Goal: Task Accomplishment & Management: Complete application form

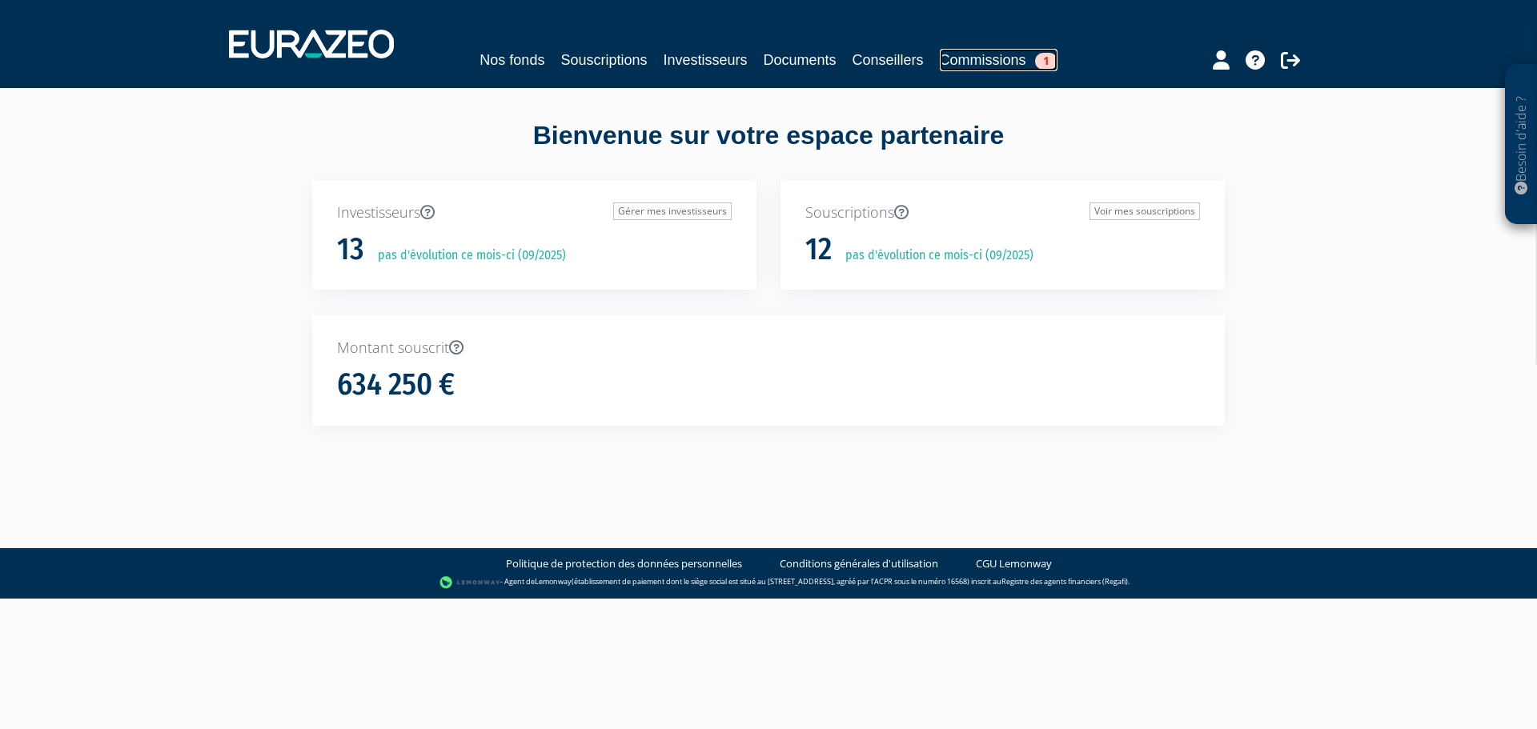
click at [1013, 61] on link "Commissions 1" at bounding box center [999, 60] width 118 height 22
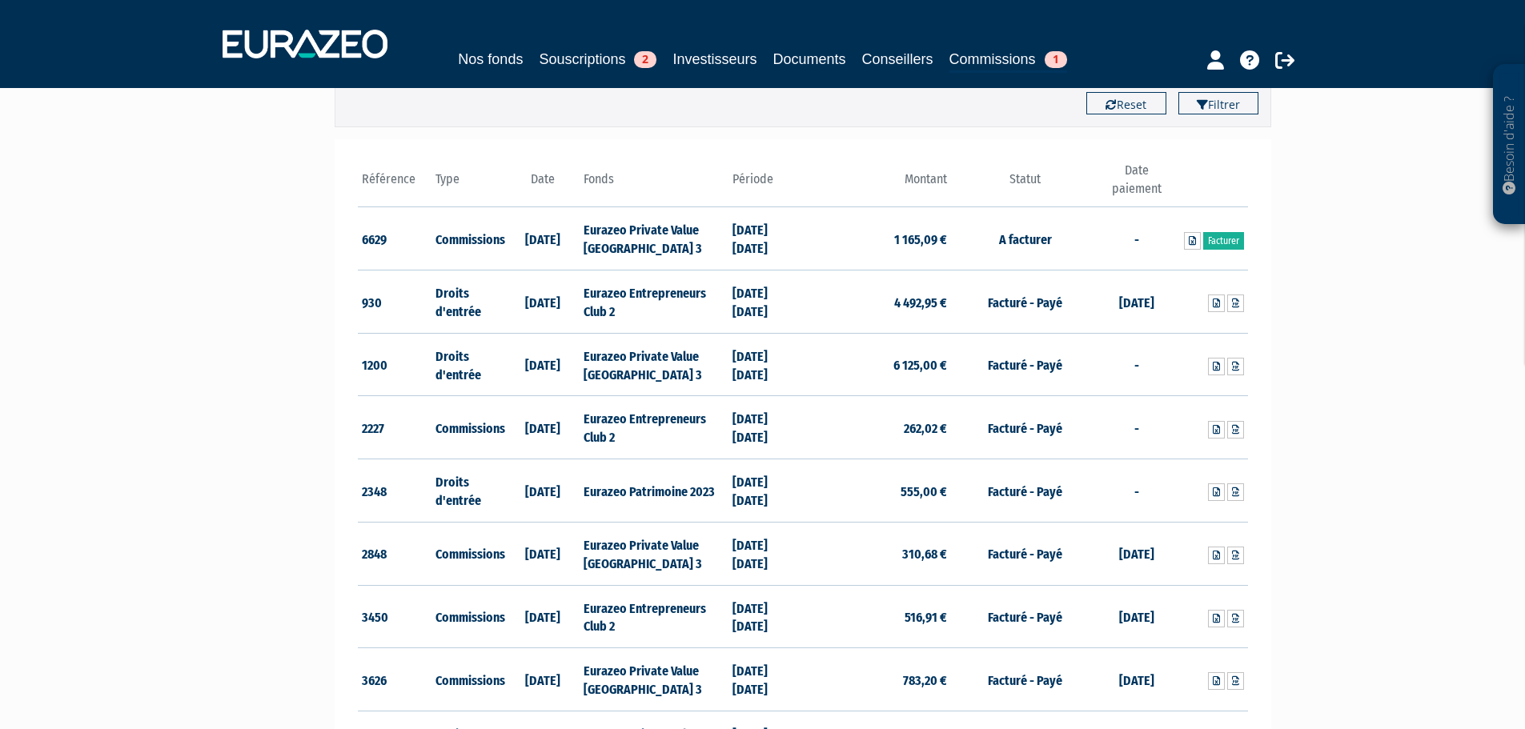
scroll to position [42, 0]
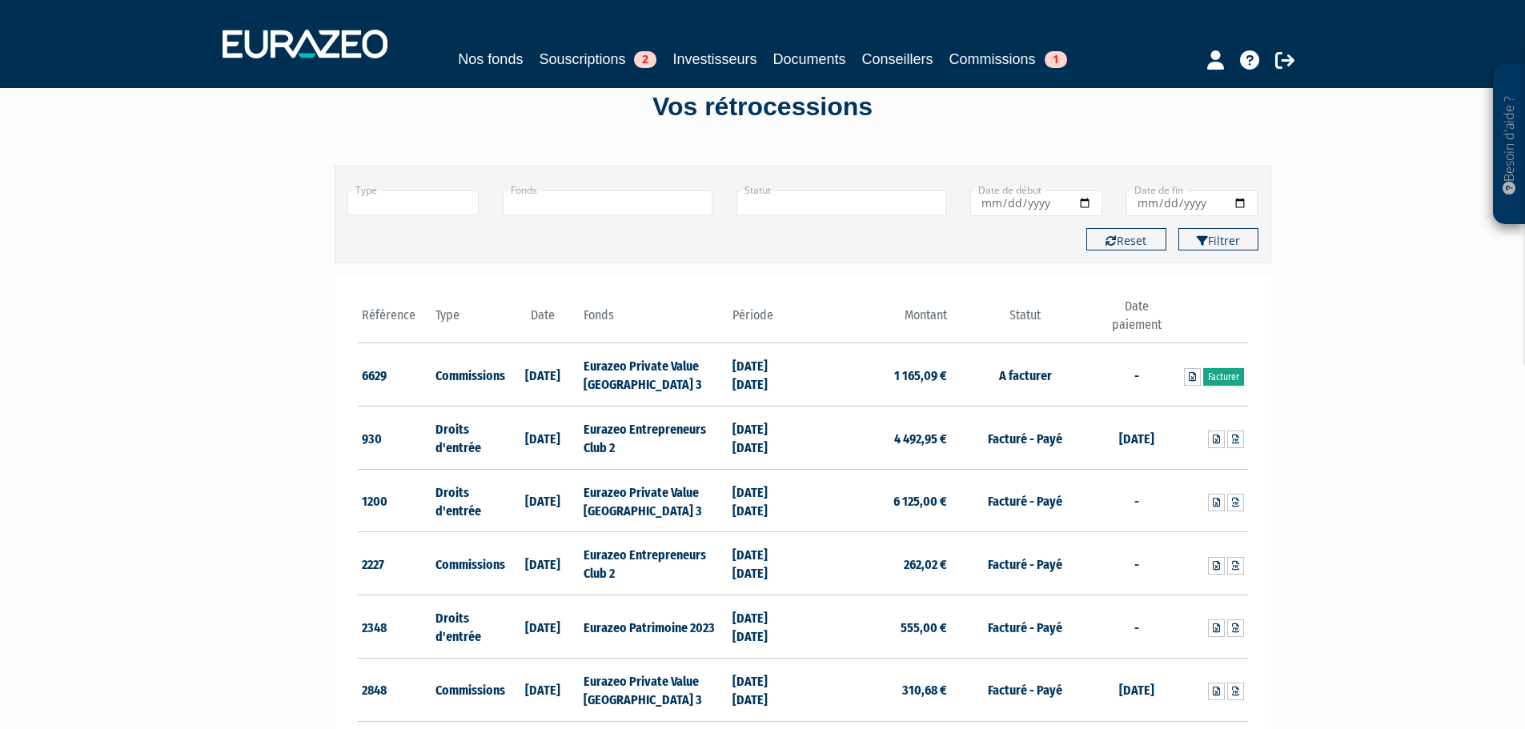
click at [1222, 377] on link "Facturer" at bounding box center [1223, 377] width 41 height 18
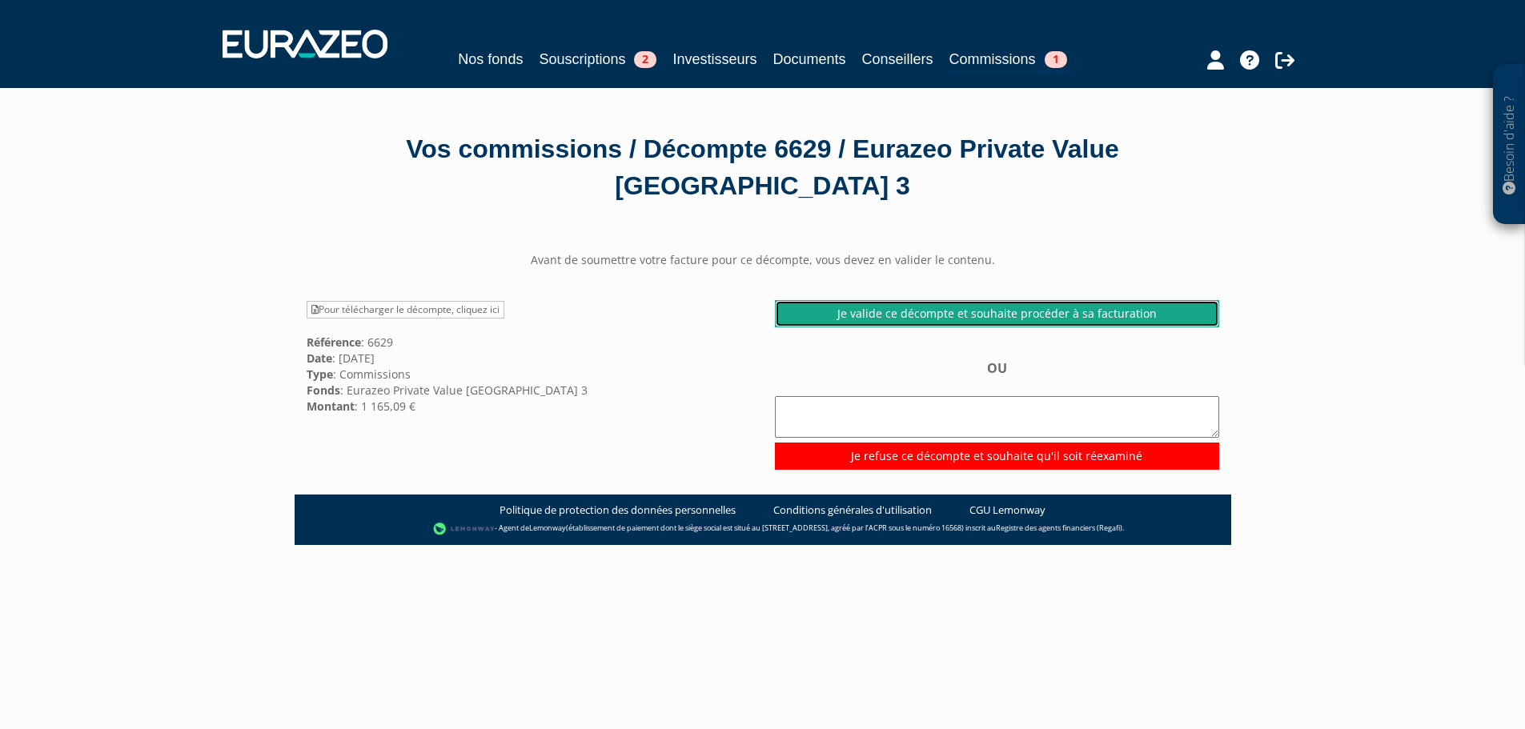
click at [821, 319] on link "Je valide ce décompte et souhaite procéder à sa facturation" at bounding box center [997, 313] width 444 height 27
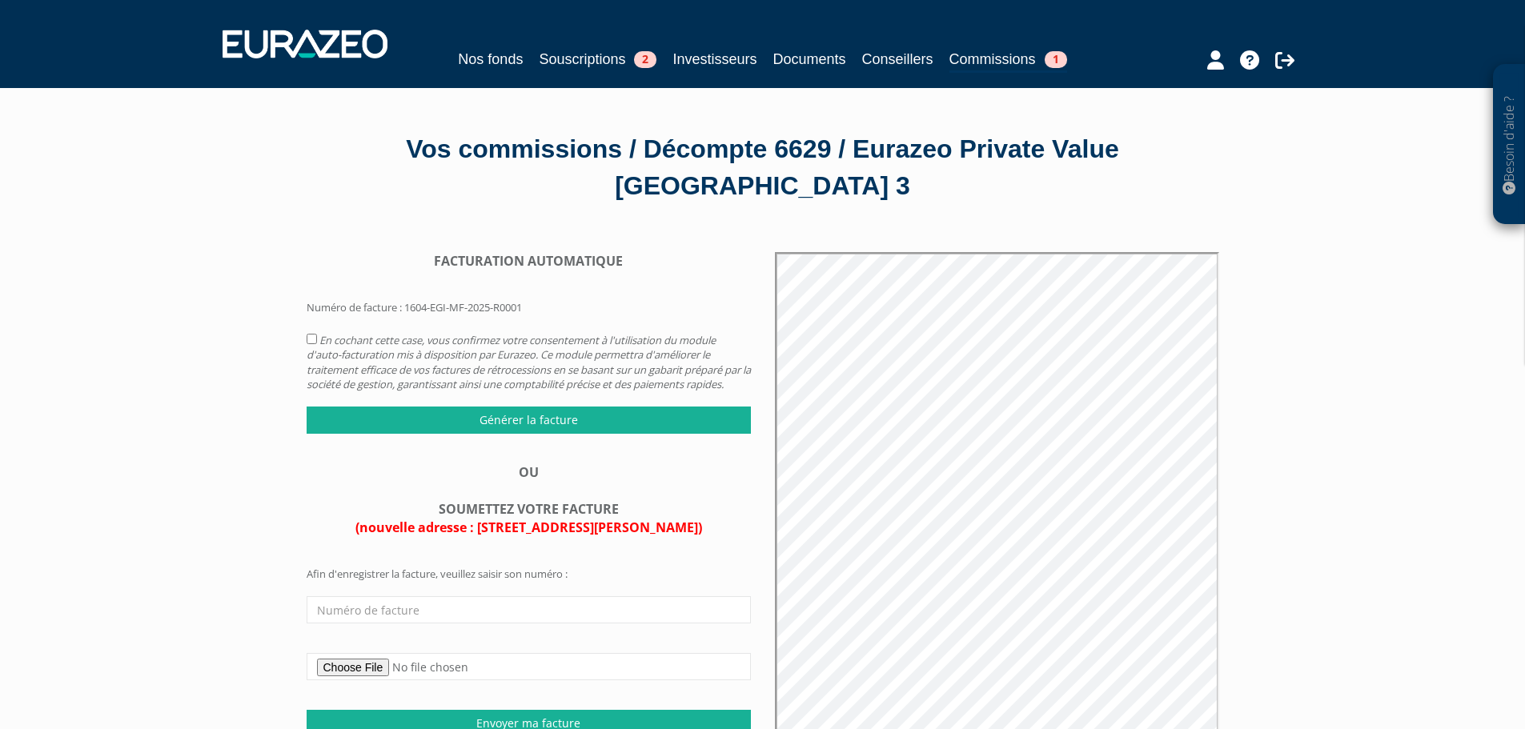
click at [142, 235] on div "Besoin d'aide ? × J'ai besoin d'aide Si vous avez une question à propos du fonc…" at bounding box center [762, 504] width 1525 height 1009
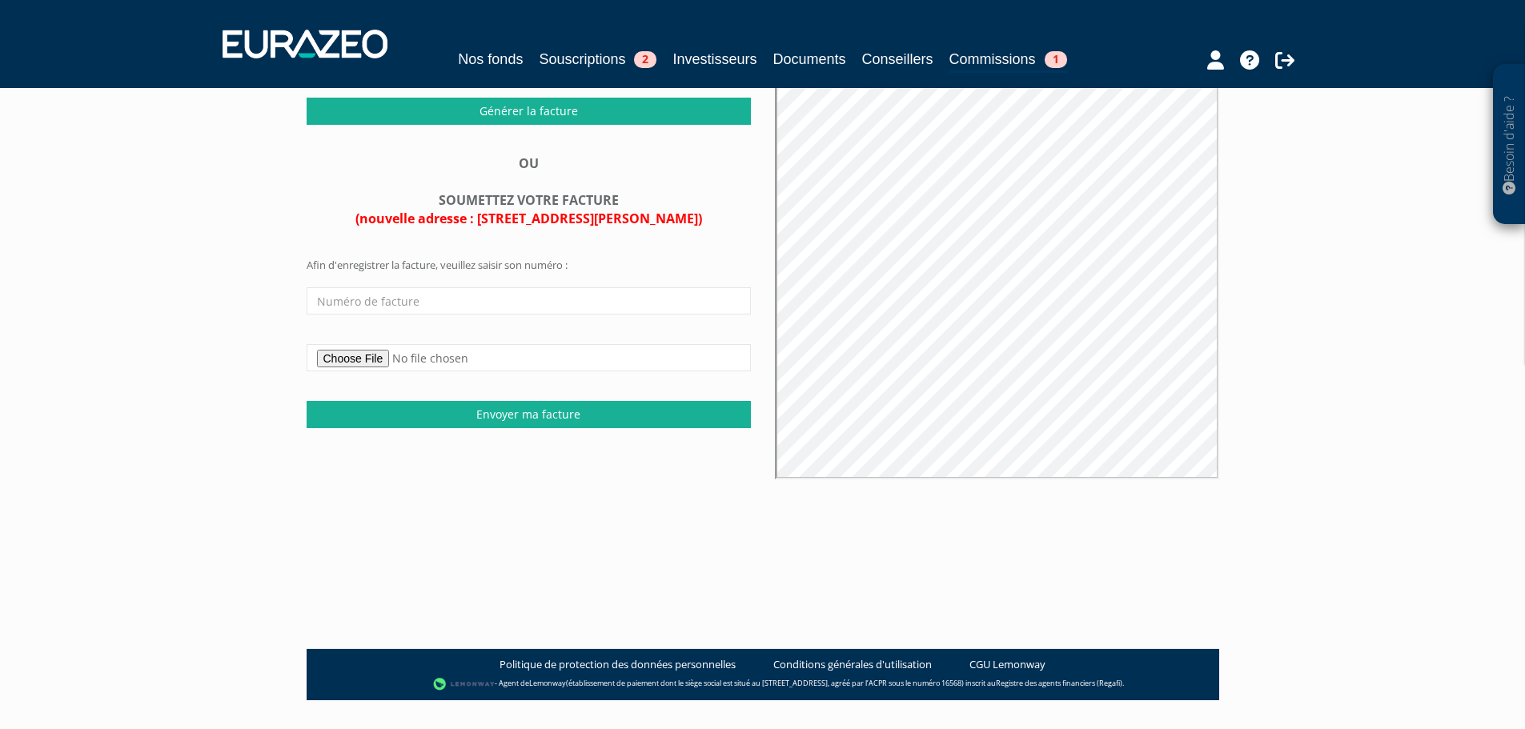
scroll to position [344, 0]
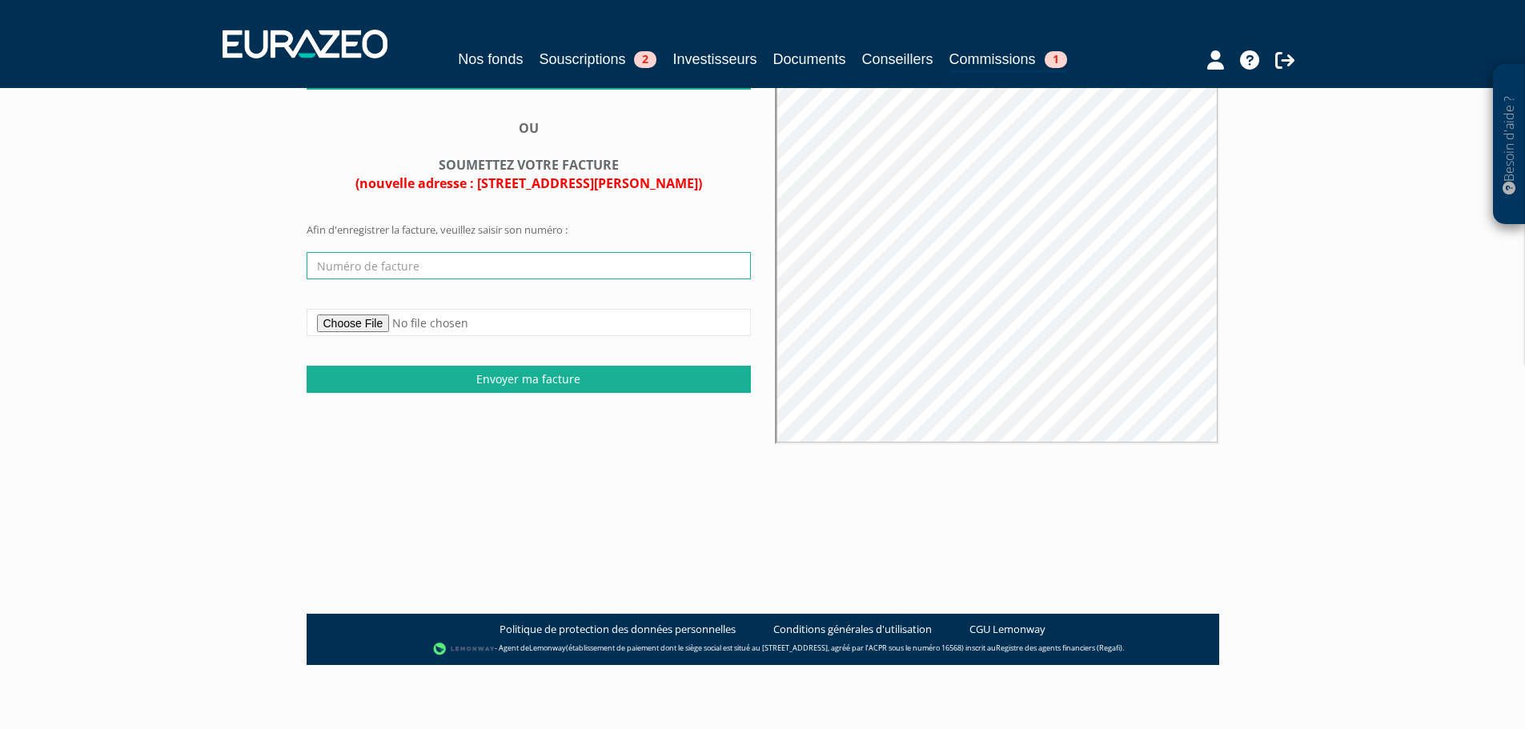
click at [383, 277] on input "text" at bounding box center [529, 265] width 444 height 27
drag, startPoint x: 367, startPoint y: 276, endPoint x: 376, endPoint y: 278, distance: 8.9
click at [376, 278] on input "AP2025-076 EURAZEO" at bounding box center [529, 265] width 444 height 27
type input "AP2025-092 EURAZEO"
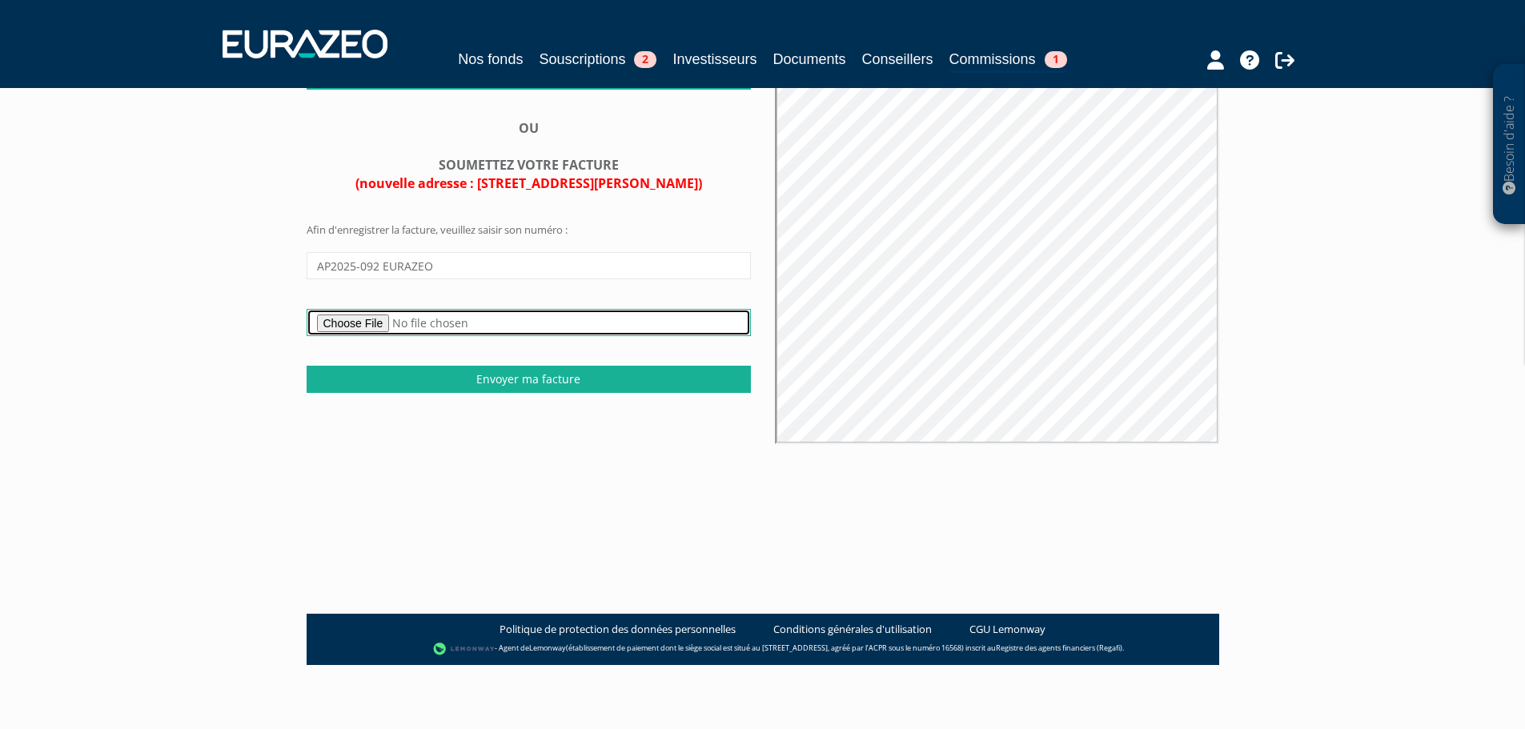
click at [386, 336] on input "file" at bounding box center [529, 322] width 444 height 27
type input "C:\fakepath\AP2025-092 EURAZEO.pdf"
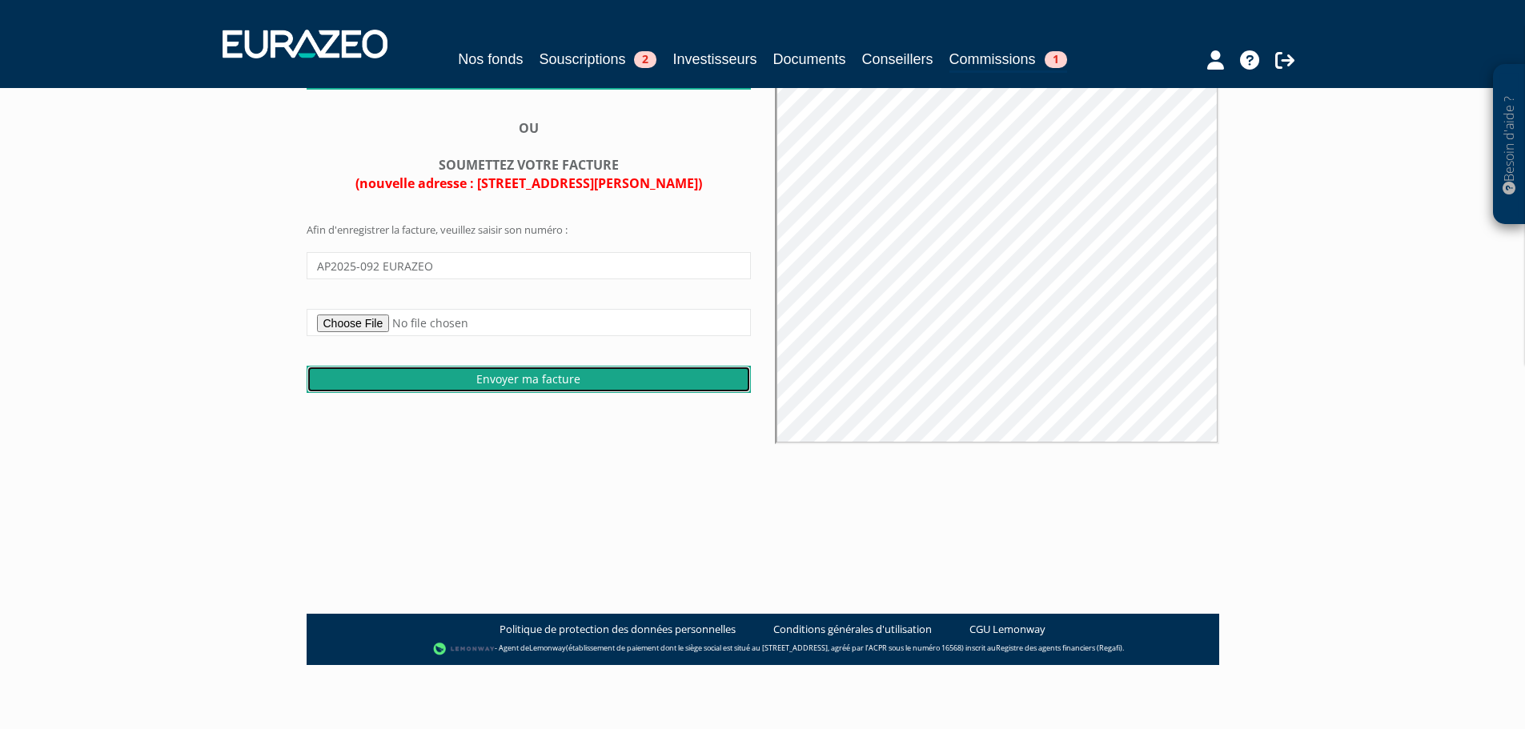
click at [545, 393] on input "Envoyer ma facture" at bounding box center [529, 379] width 444 height 27
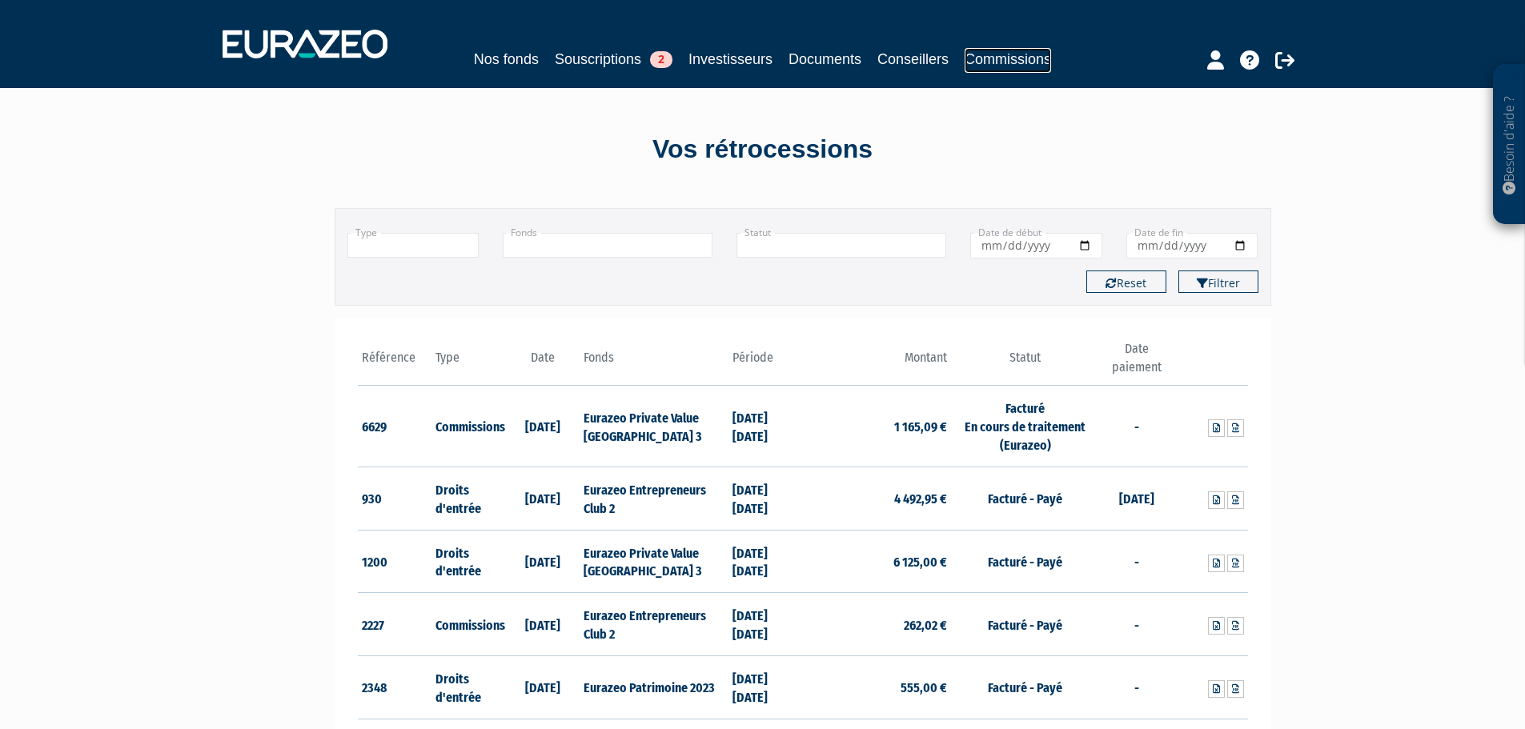
click at [999, 55] on link "Commissions" at bounding box center [1007, 60] width 86 height 25
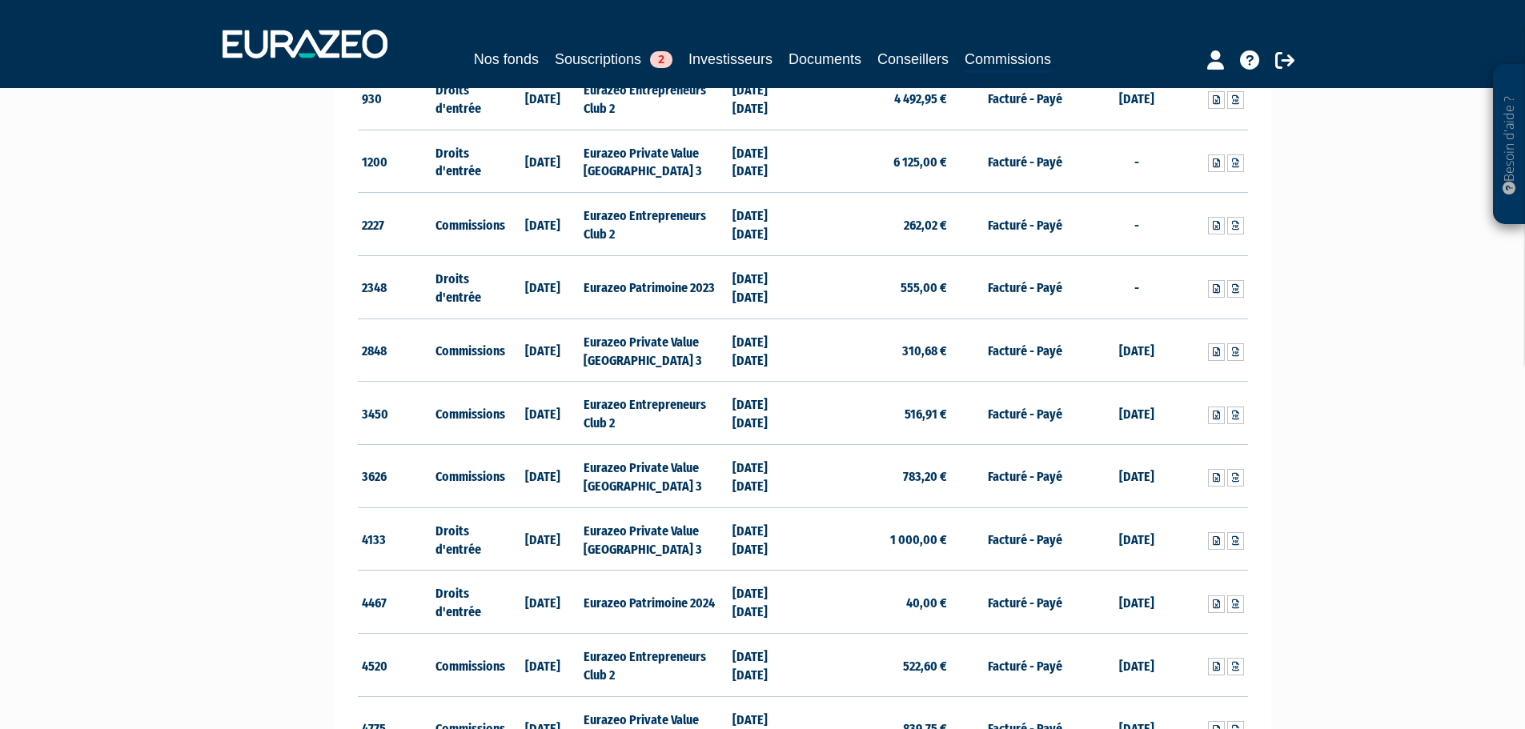
scroll to position [781, 0]
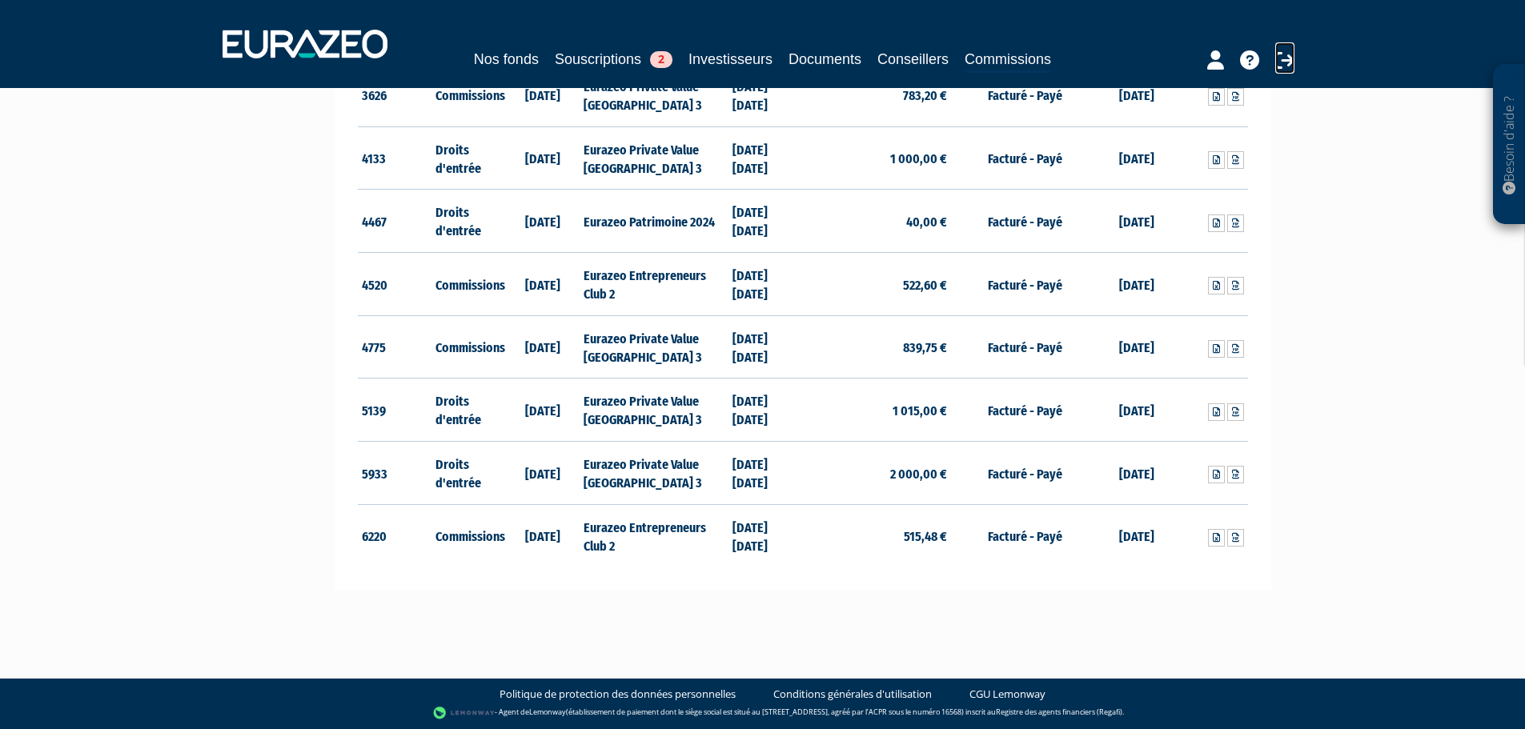
click at [1288, 62] on icon at bounding box center [1284, 59] width 19 height 19
